Goal: Communication & Community: Answer question/provide support

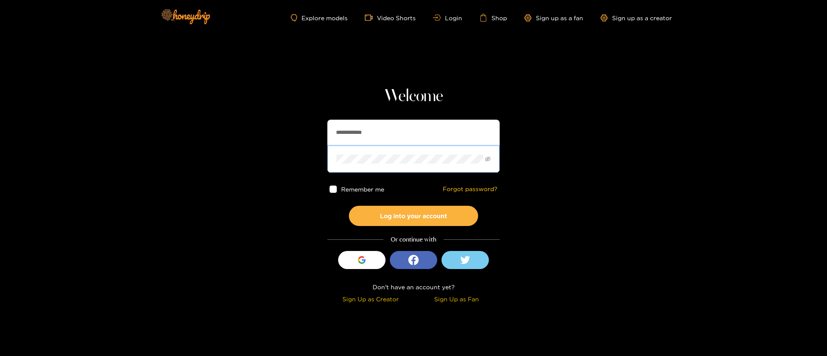
click at [383, 130] on input "**********" at bounding box center [413, 133] width 172 height 26
click at [374, 127] on input "**********" at bounding box center [413, 133] width 172 height 26
type input "**********"
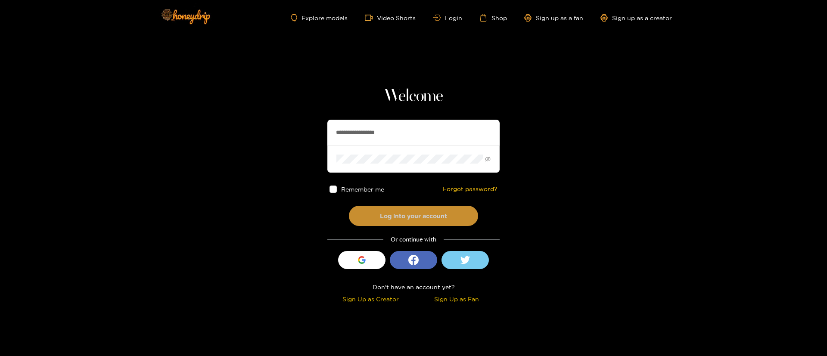
click at [419, 219] on button "Log into your account" at bounding box center [413, 216] width 129 height 20
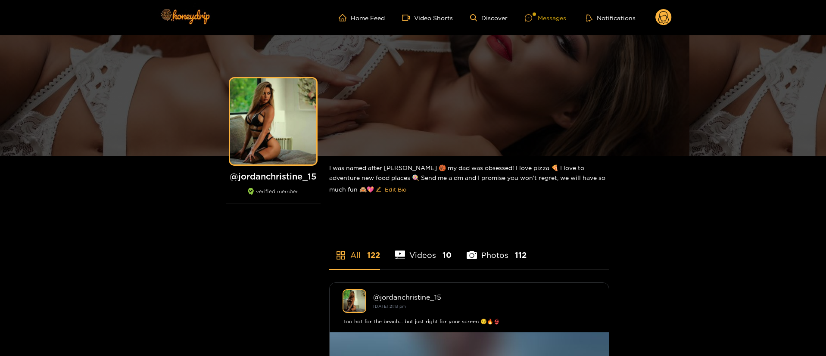
click at [556, 18] on div "Messages" at bounding box center [545, 18] width 41 height 10
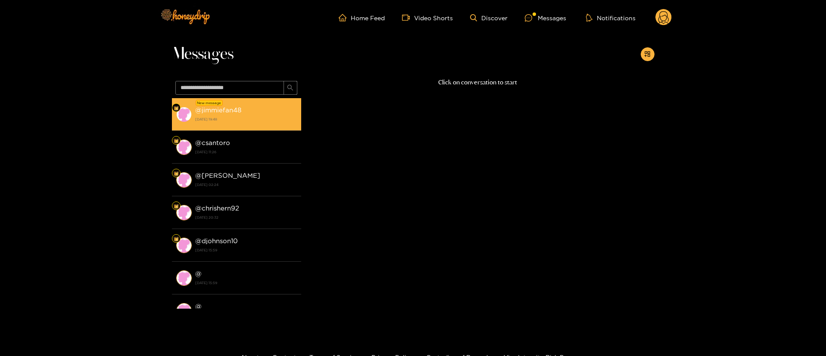
click at [279, 109] on div "@ jimmiefan48 [DATE] 19:48" at bounding box center [246, 114] width 102 height 19
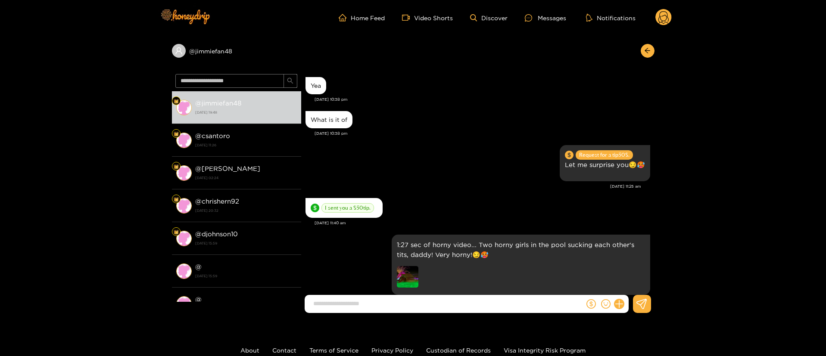
scroll to position [814, 0]
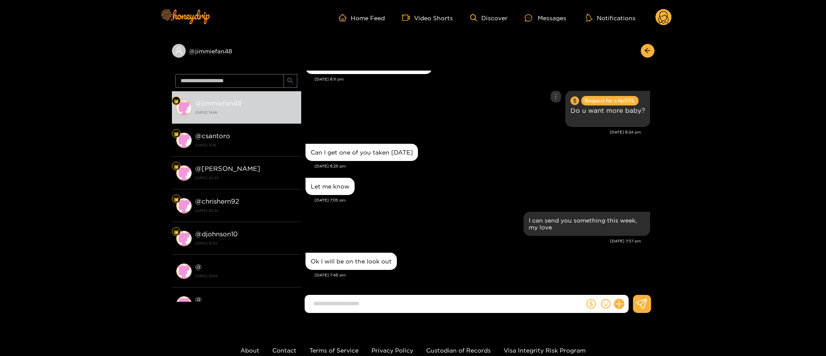
click at [457, 126] on div "Request for a tip 50 $. Do u want more baby?" at bounding box center [477, 109] width 345 height 40
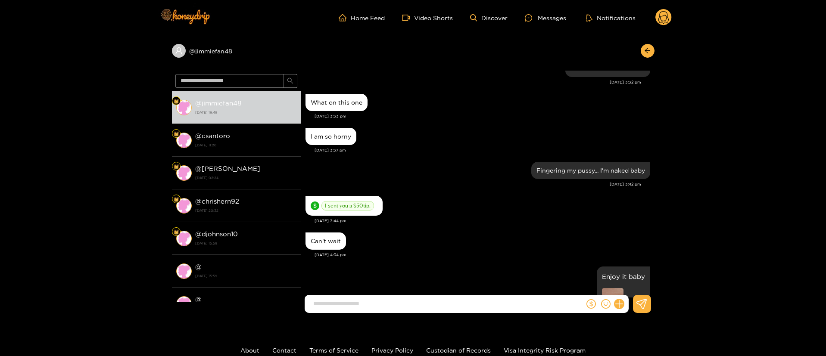
scroll to position [620, 0]
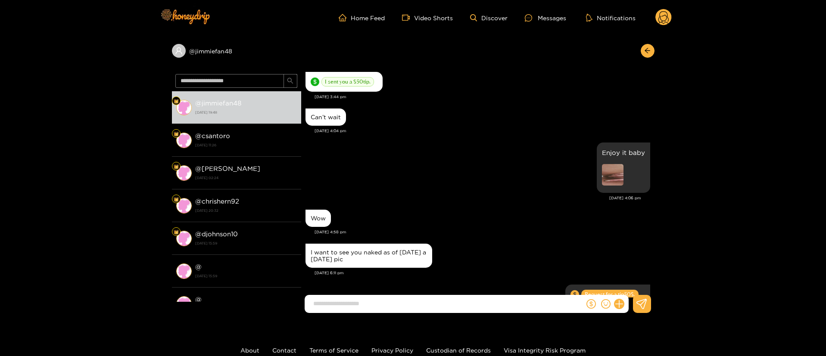
click at [348, 256] on div "I want to see you naked as of today a today pic" at bounding box center [369, 256] width 116 height 14
copy div "I want to see you naked as of today a today pic"
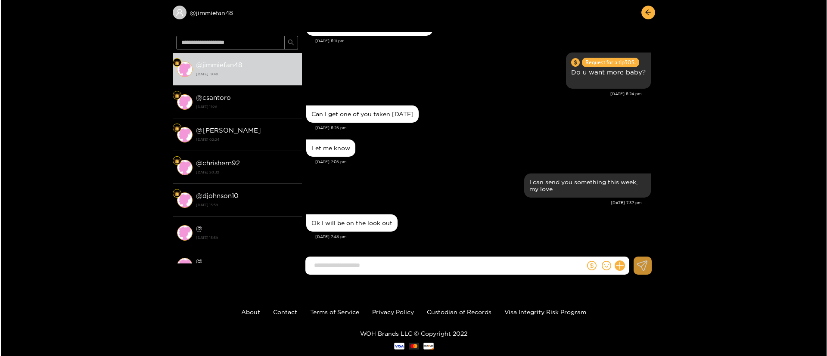
scroll to position [58, 0]
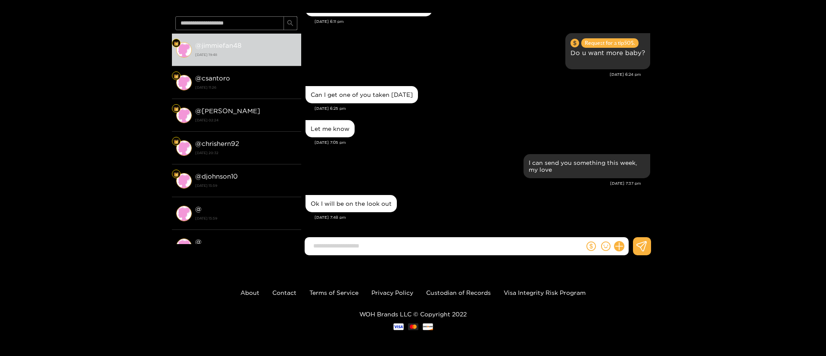
drag, startPoint x: 619, startPoint y: 246, endPoint x: 623, endPoint y: 240, distance: 7.5
click at [619, 246] on icon at bounding box center [619, 246] width 8 height 8
click at [635, 225] on icon at bounding box center [635, 225] width 9 height 9
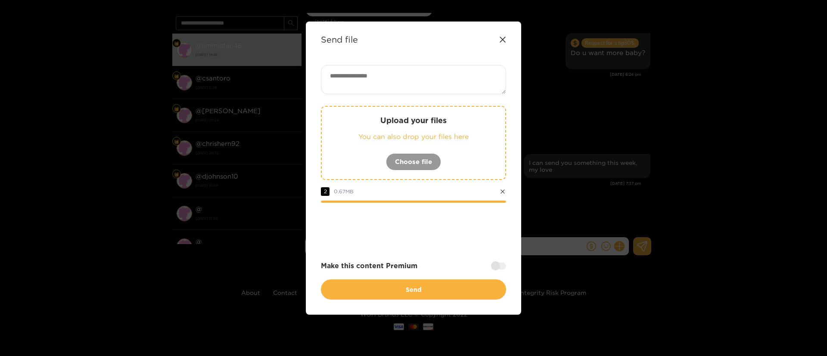
click at [494, 263] on div at bounding box center [498, 266] width 15 height 7
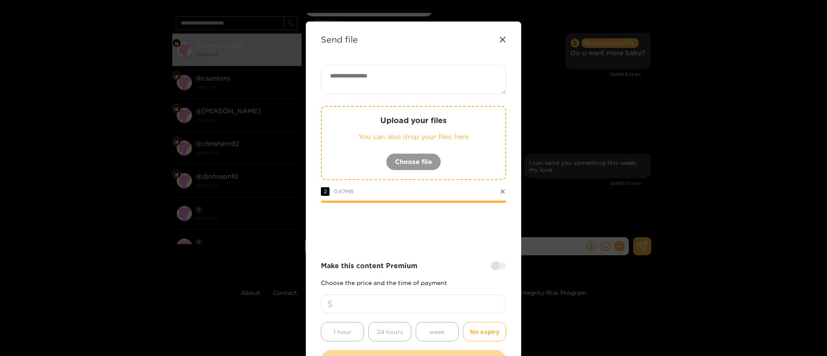
click at [426, 309] on input "number" at bounding box center [413, 304] width 185 height 19
click at [384, 87] on textarea at bounding box center [413, 79] width 185 height 29
paste textarea "**********"
paste textarea "*****"
type textarea "**********"
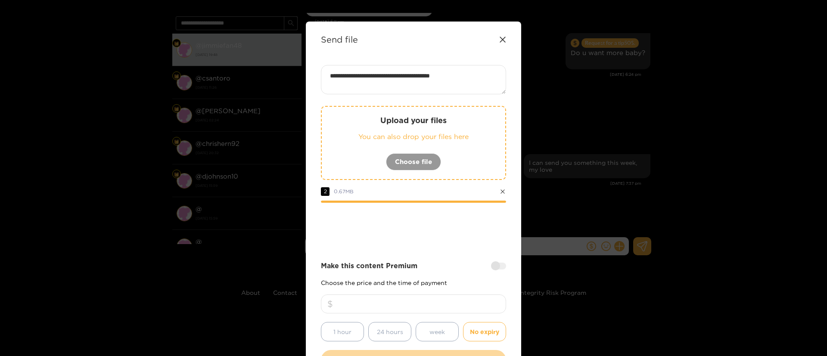
click at [431, 301] on input "number" at bounding box center [413, 304] width 185 height 19
type input "**"
click at [464, 239] on div at bounding box center [413, 226] width 185 height 34
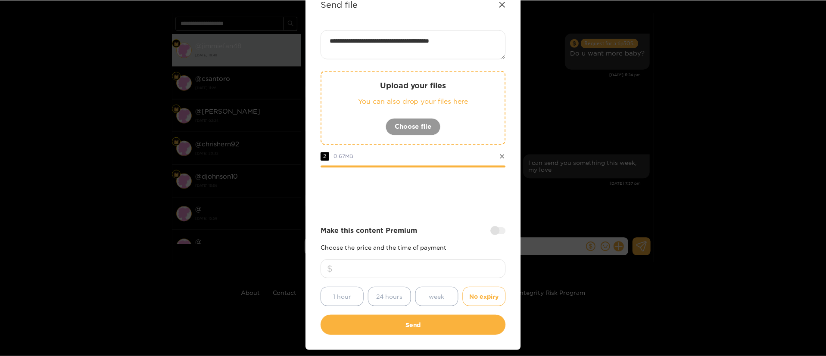
scroll to position [64, 0]
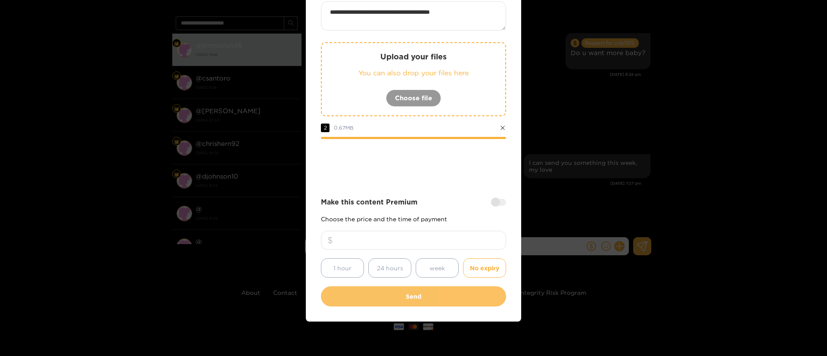
click at [405, 292] on button "Send" at bounding box center [413, 296] width 185 height 20
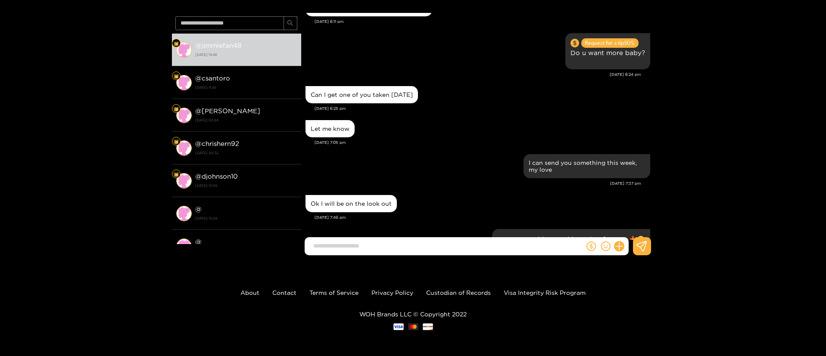
scroll to position [893, 0]
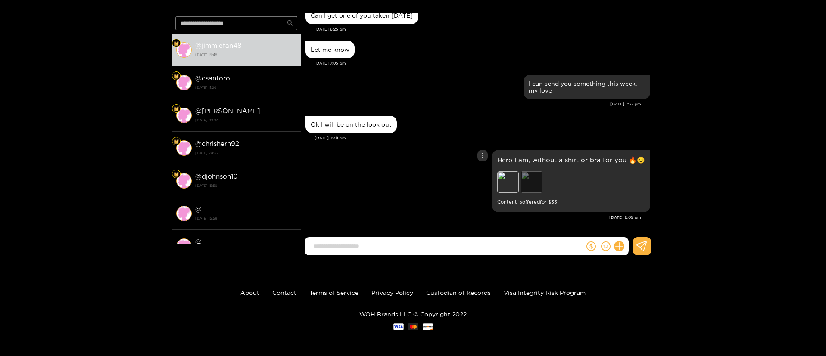
click at [534, 183] on div "Preview" at bounding box center [532, 182] width 22 height 22
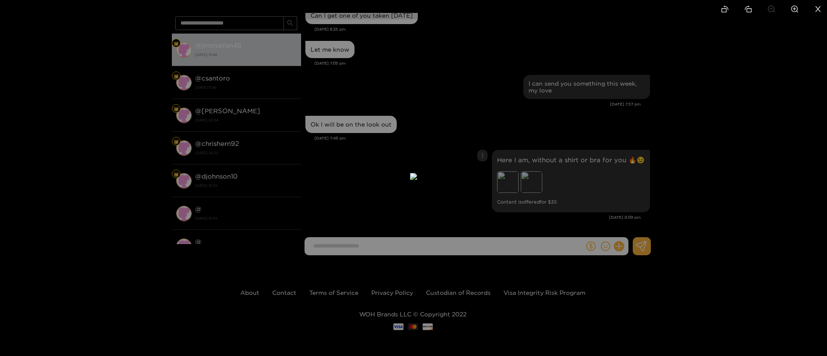
click at [657, 153] on div at bounding box center [413, 178] width 827 height 356
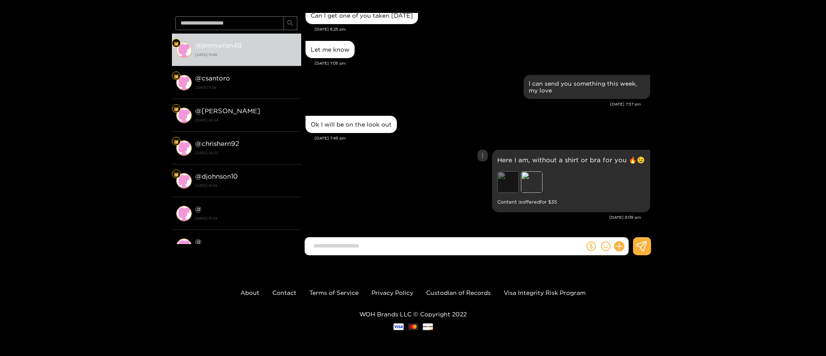
click at [513, 183] on div "Preview" at bounding box center [508, 182] width 22 height 22
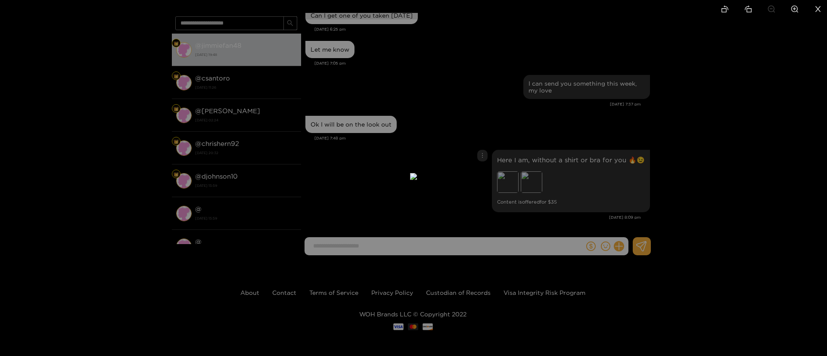
click at [617, 162] on div at bounding box center [413, 178] width 827 height 356
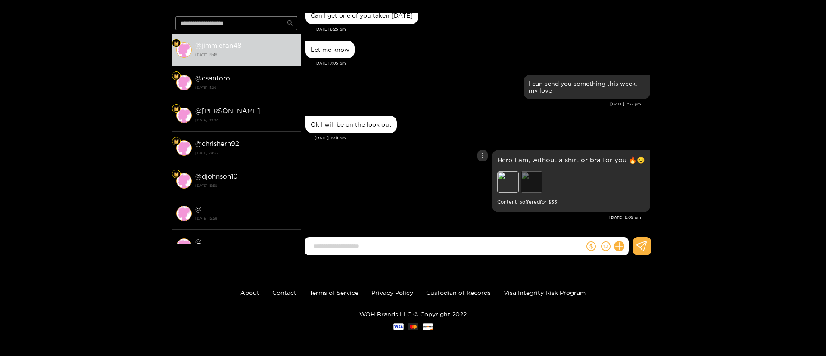
click at [530, 178] on div "Preview" at bounding box center [532, 182] width 22 height 22
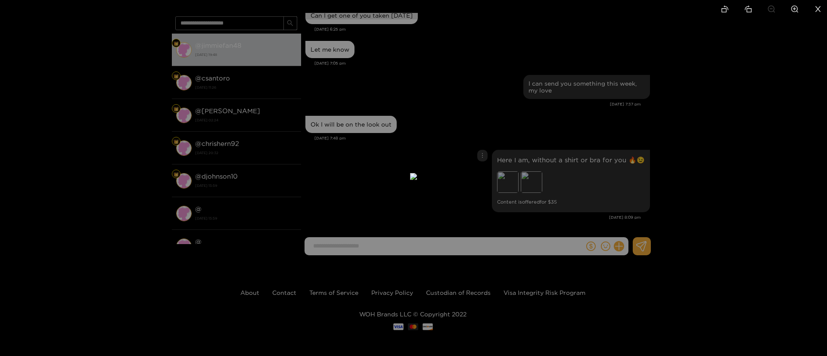
click at [597, 165] on div at bounding box center [413, 178] width 827 height 356
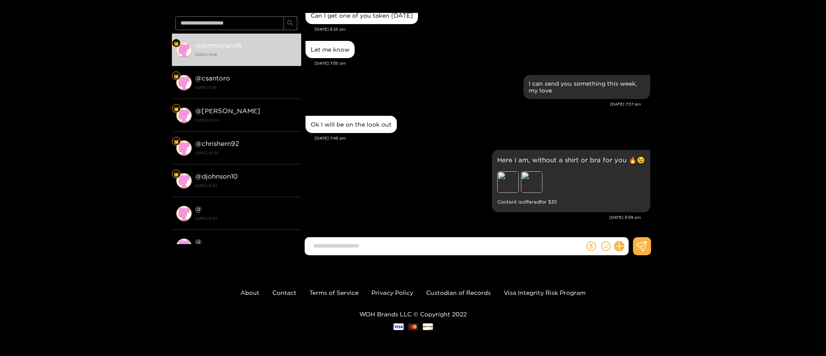
scroll to position [0, 0]
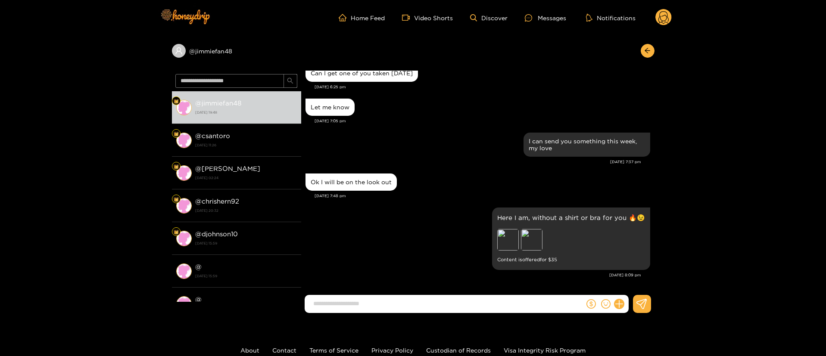
click at [664, 16] on circle at bounding box center [663, 17] width 16 height 16
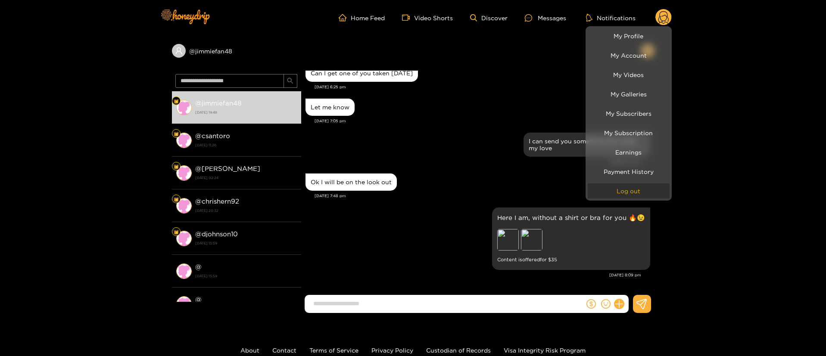
click at [629, 193] on button "Log out" at bounding box center [628, 190] width 82 height 15
